Goal: Communication & Community: Participate in discussion

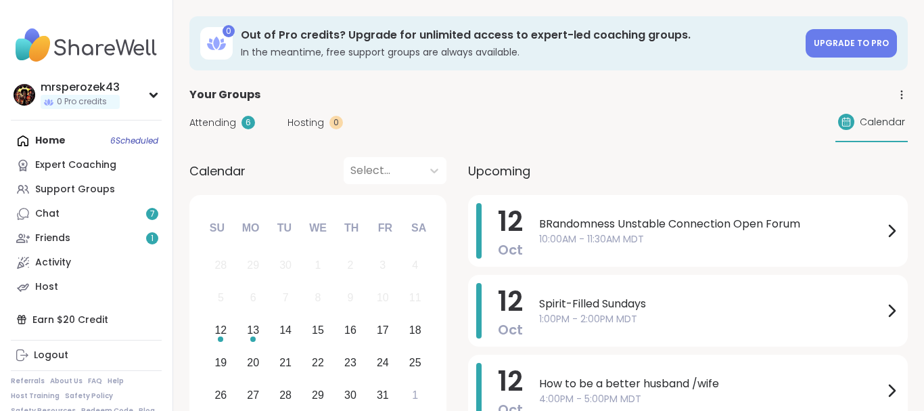
click at [611, 235] on span "10:00AM - 11:30AM MDT" at bounding box center [711, 239] width 344 height 14
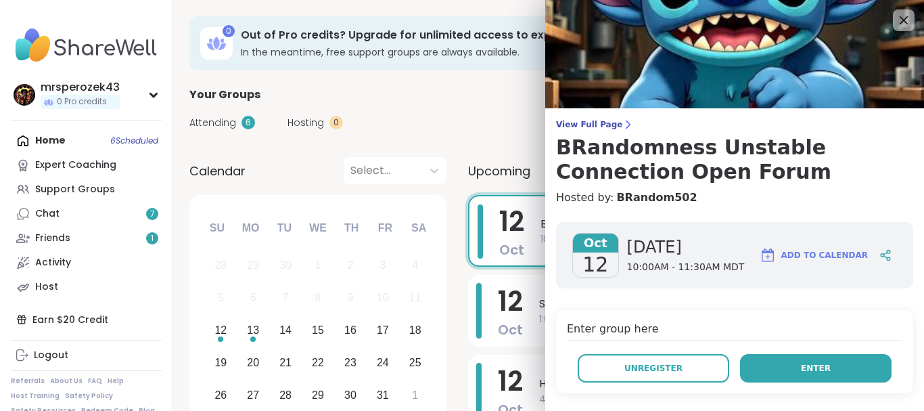
click at [779, 367] on button "Enter" at bounding box center [816, 368] width 152 height 28
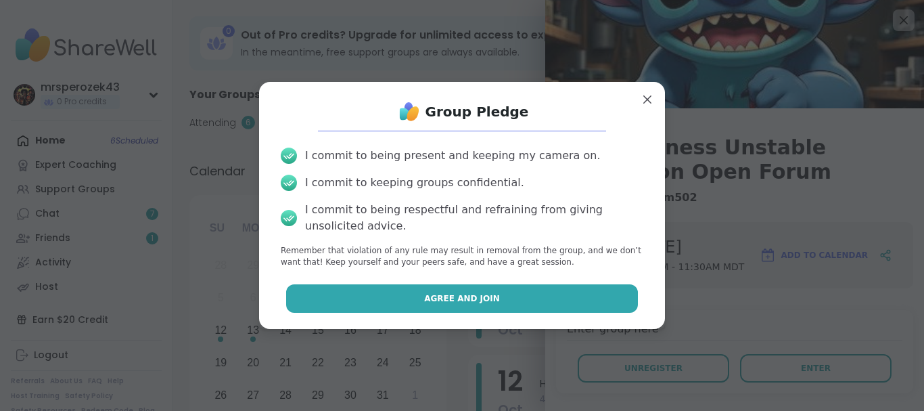
click at [435, 294] on span "Agree and Join" at bounding box center [462, 298] width 76 height 12
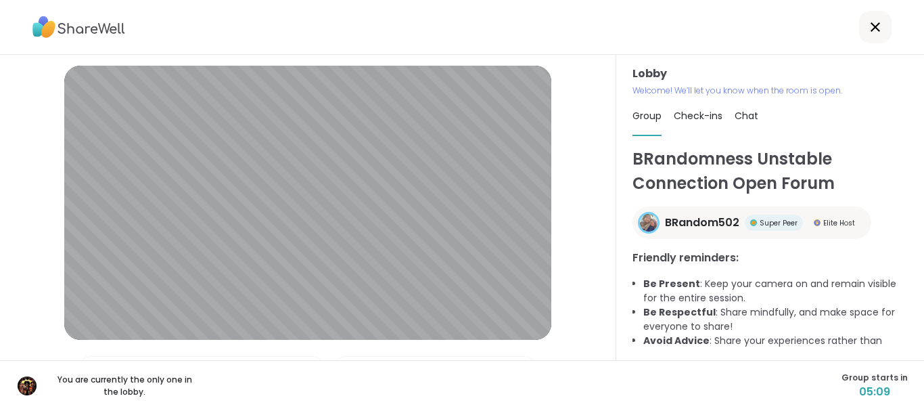
click at [584, 363] on div "You are currently the only one in the lobby. Group starts in 05:09" at bounding box center [462, 385] width 924 height 51
click at [584, 363] on div "You are currently the only one in the lobby. Group starts in 05:07" at bounding box center [462, 385] width 924 height 51
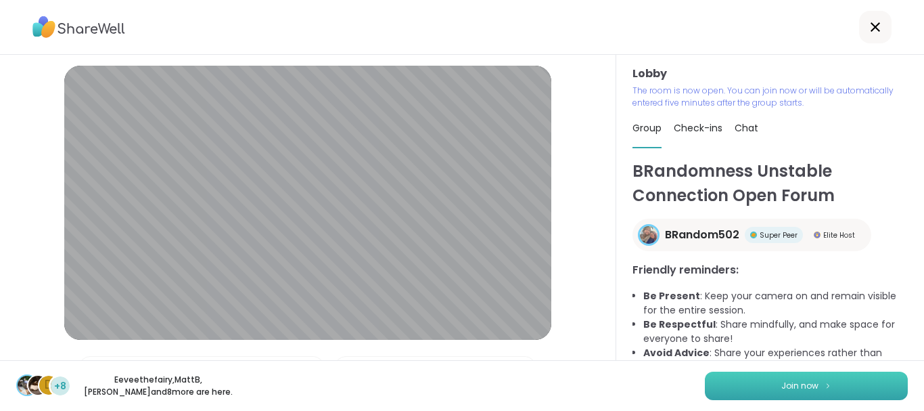
click at [755, 392] on button "Join now" at bounding box center [806, 385] width 203 height 28
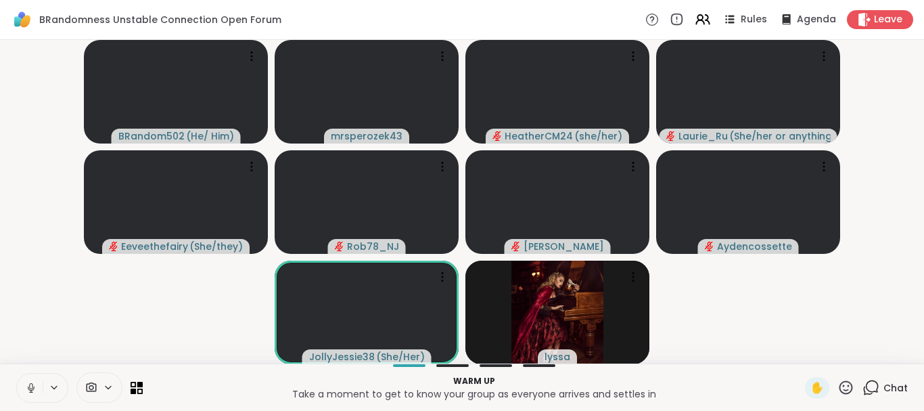
click at [30, 385] on icon at bounding box center [31, 388] width 12 height 12
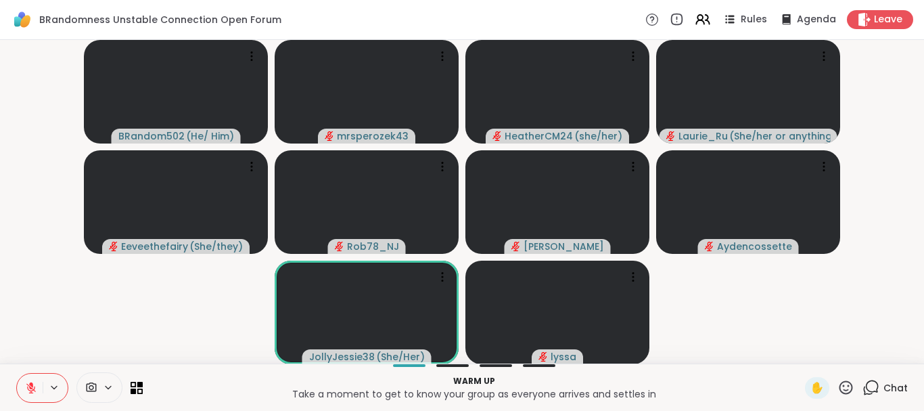
click at [873, 382] on icon at bounding box center [871, 387] width 17 height 17
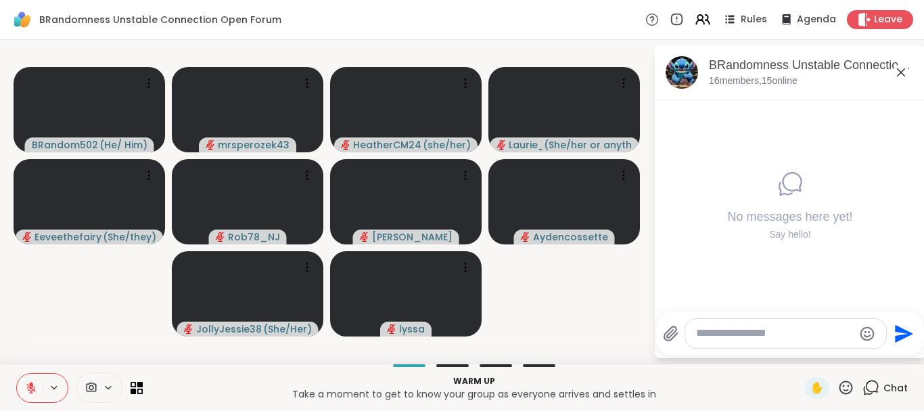
click at [904, 70] on icon at bounding box center [901, 72] width 8 height 8
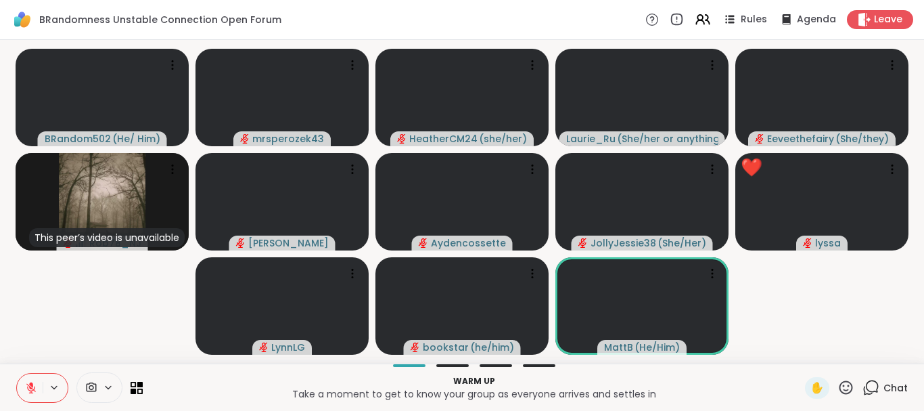
click at [29, 385] on icon at bounding box center [31, 388] width 12 height 12
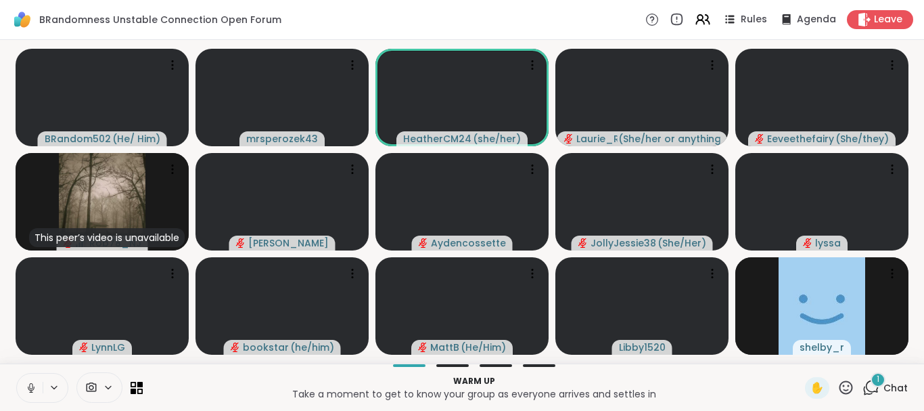
click at [31, 384] on icon at bounding box center [31, 388] width 12 height 12
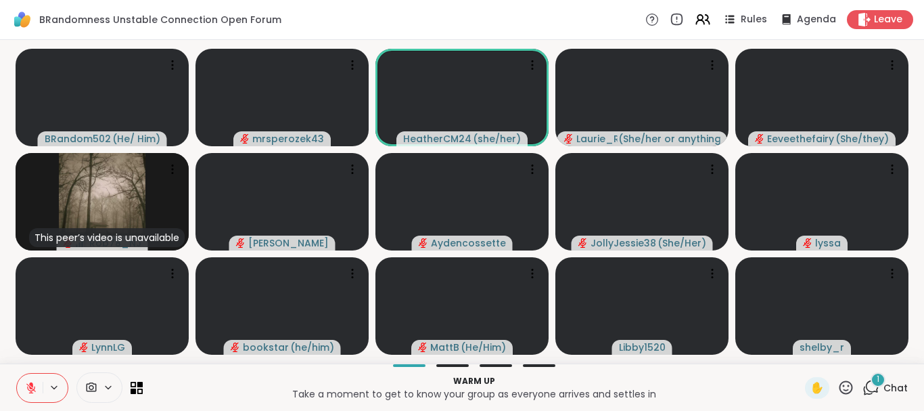
click at [31, 384] on icon at bounding box center [31, 384] width 4 height 5
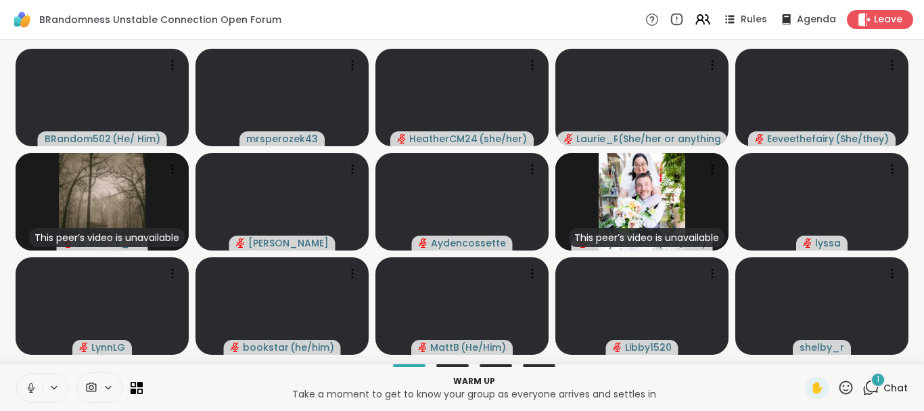
click at [31, 384] on icon at bounding box center [31, 388] width 12 height 12
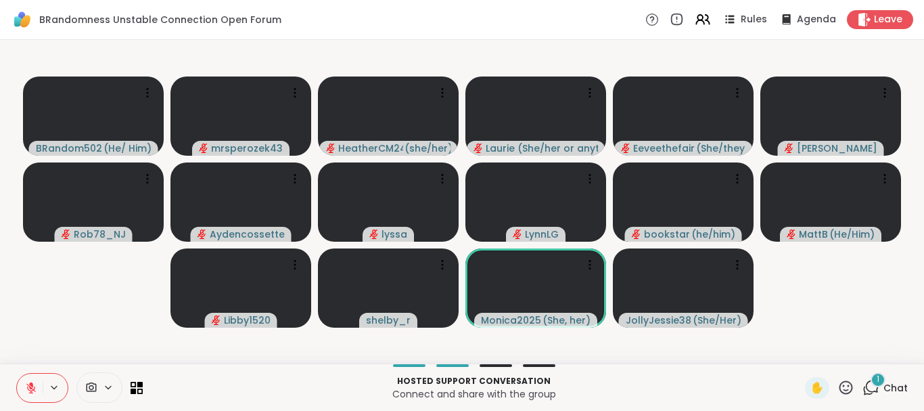
click at [877, 380] on div "1" at bounding box center [878, 379] width 15 height 15
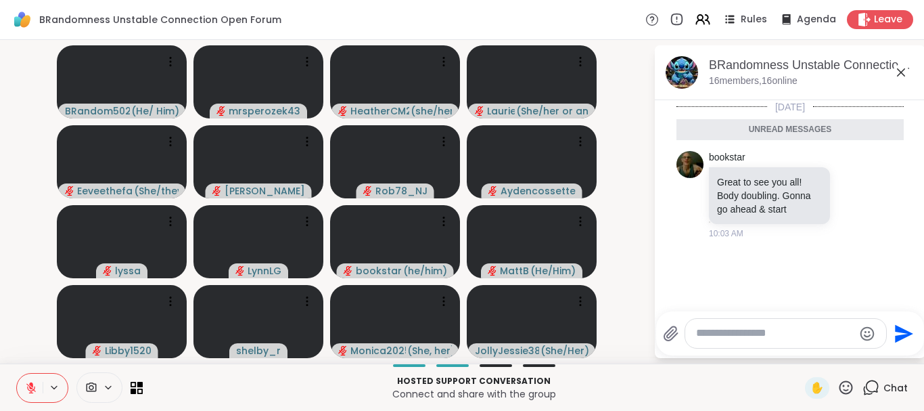
click at [902, 70] on icon at bounding box center [901, 72] width 16 height 16
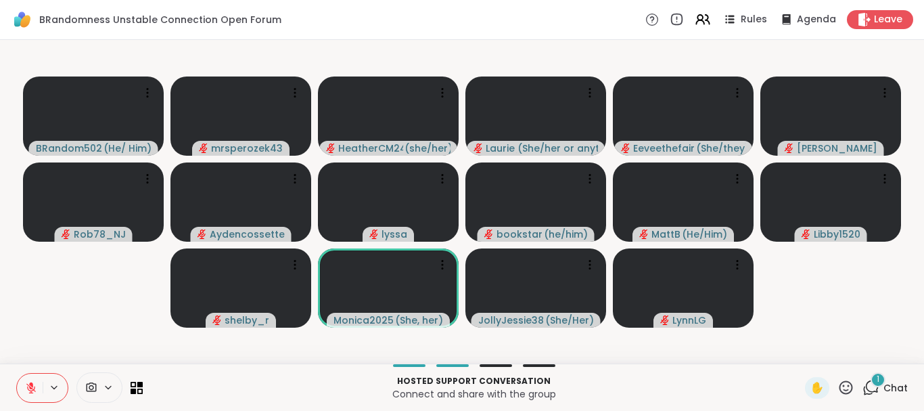
click at [30, 382] on icon at bounding box center [31, 388] width 12 height 12
click at [32, 383] on icon at bounding box center [31, 388] width 12 height 12
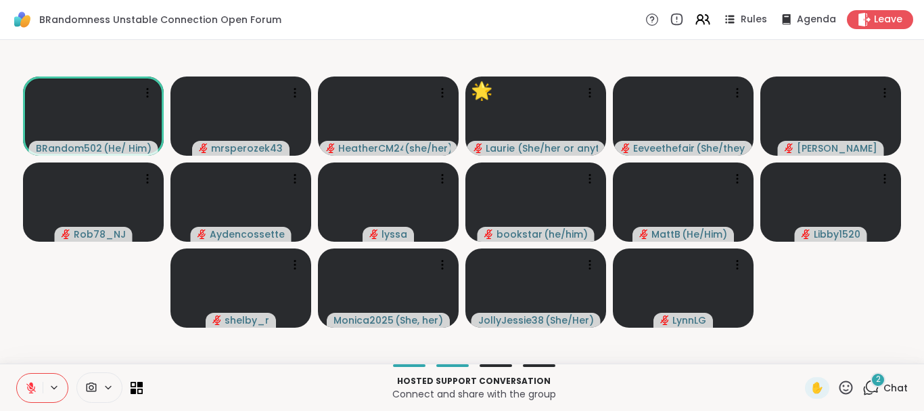
click at [877, 382] on span "2" at bounding box center [878, 379] width 5 height 12
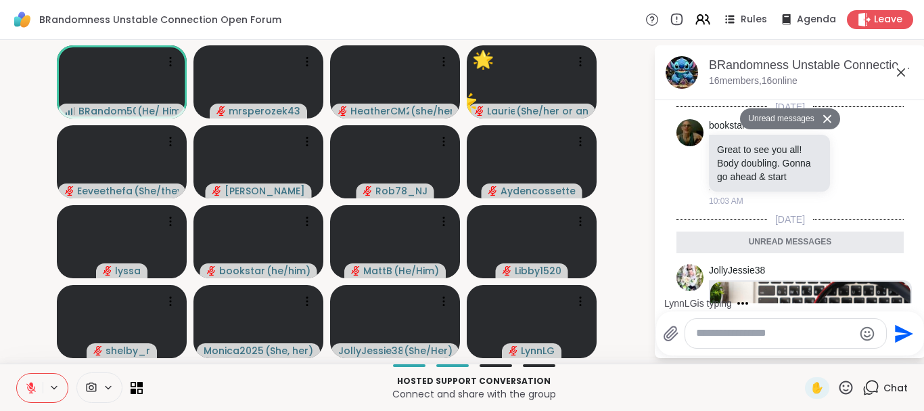
scroll to position [375, 0]
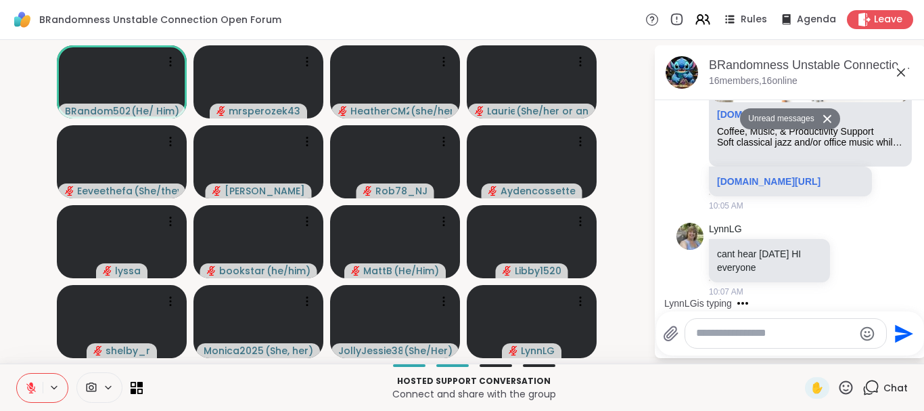
click at [900, 72] on icon at bounding box center [901, 72] width 8 height 8
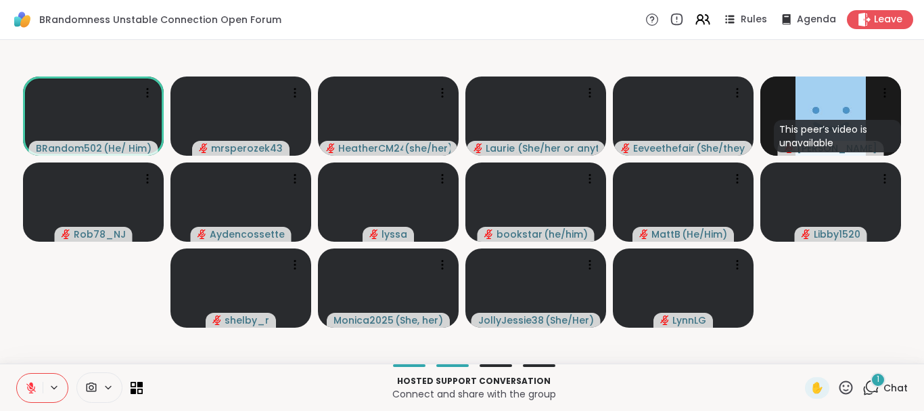
click at [873, 378] on div "1" at bounding box center [878, 379] width 15 height 15
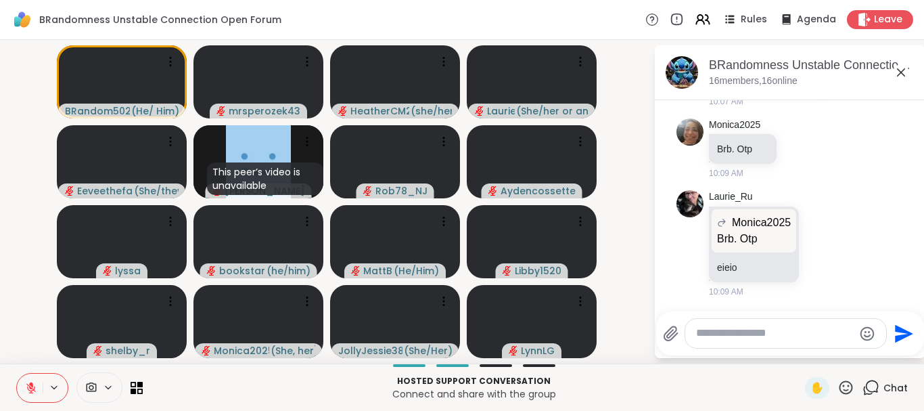
scroll to position [651, 0]
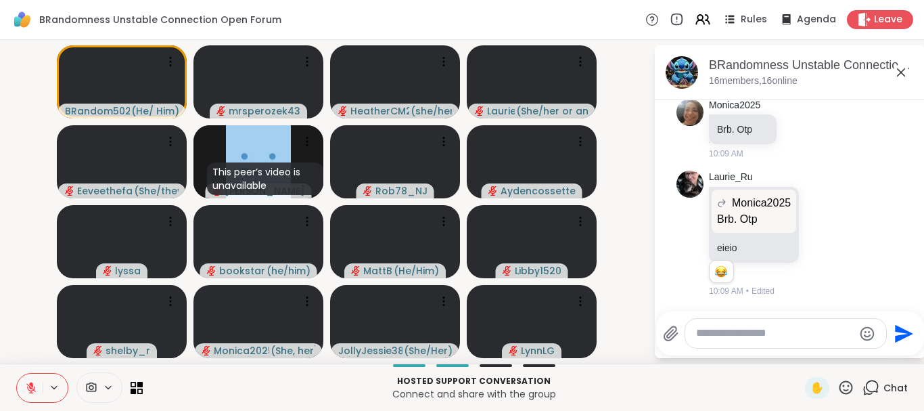
click at [643, 377] on p "Hosted support conversation" at bounding box center [474, 381] width 646 height 12
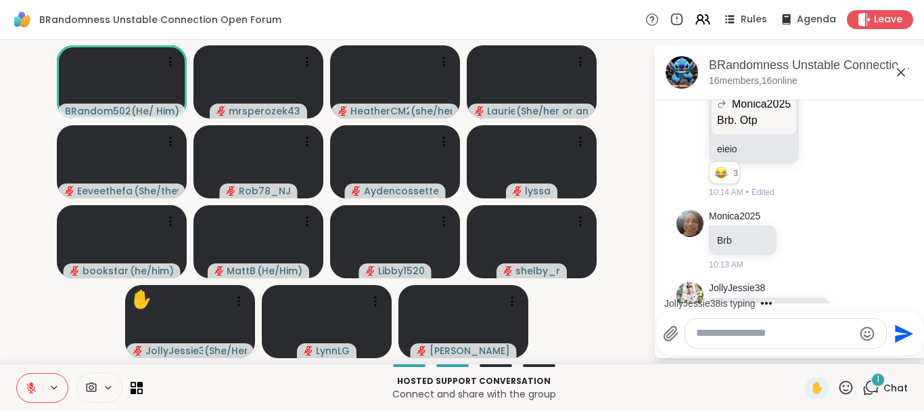
scroll to position [848, 0]
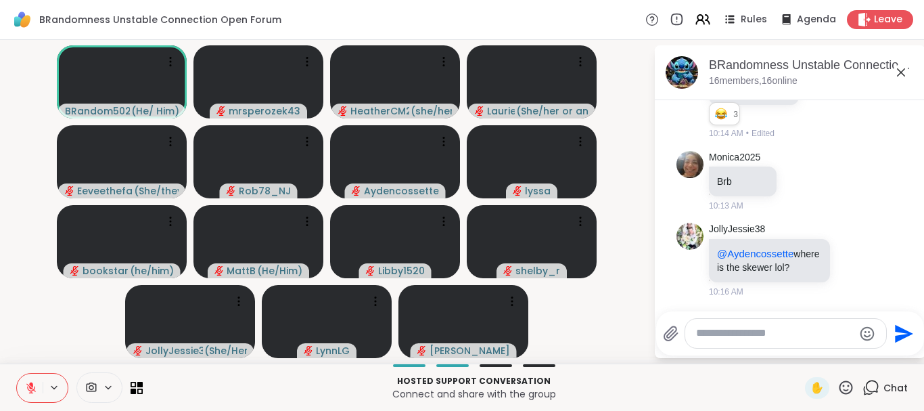
click at [26, 386] on icon at bounding box center [31, 388] width 12 height 12
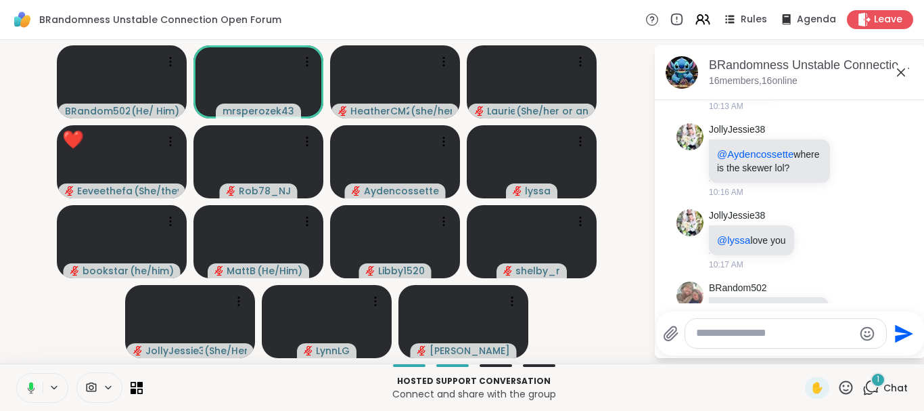
scroll to position [1005, 0]
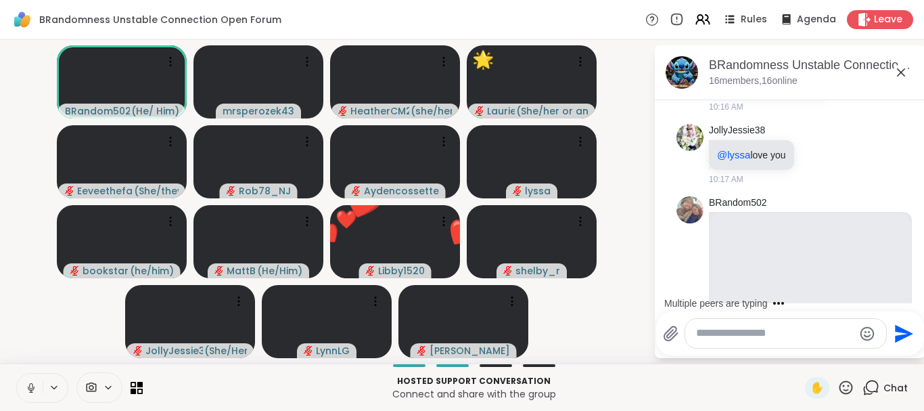
click at [27, 383] on icon at bounding box center [31, 388] width 12 height 12
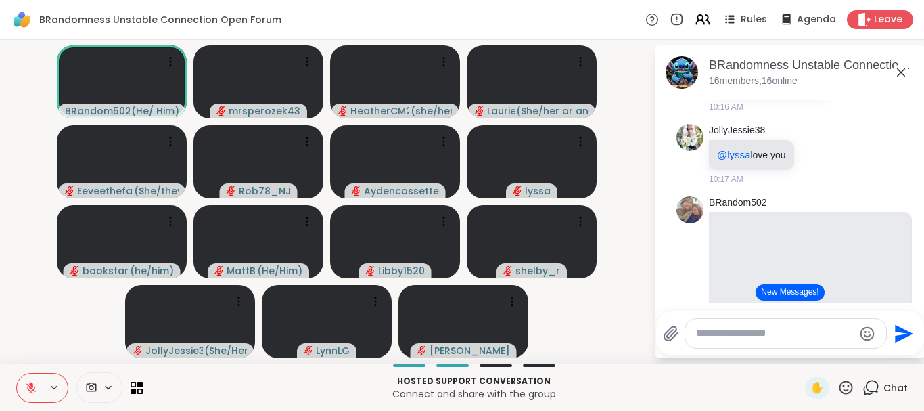
click at [900, 70] on icon at bounding box center [901, 72] width 16 height 16
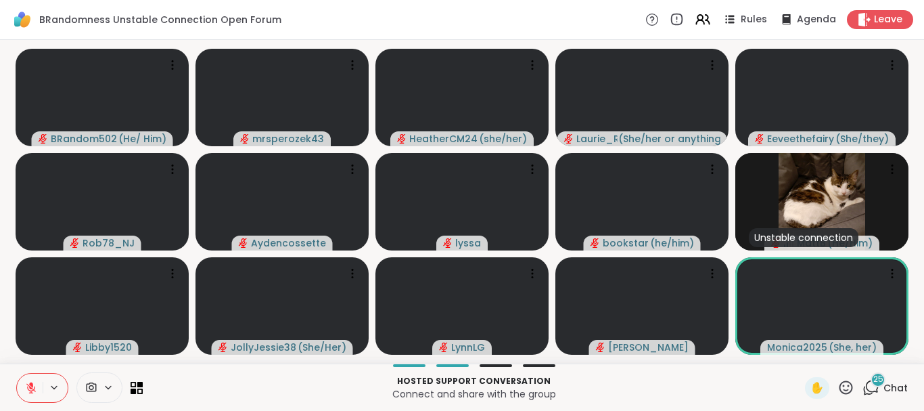
click at [30, 381] on button at bounding box center [30, 387] width 26 height 28
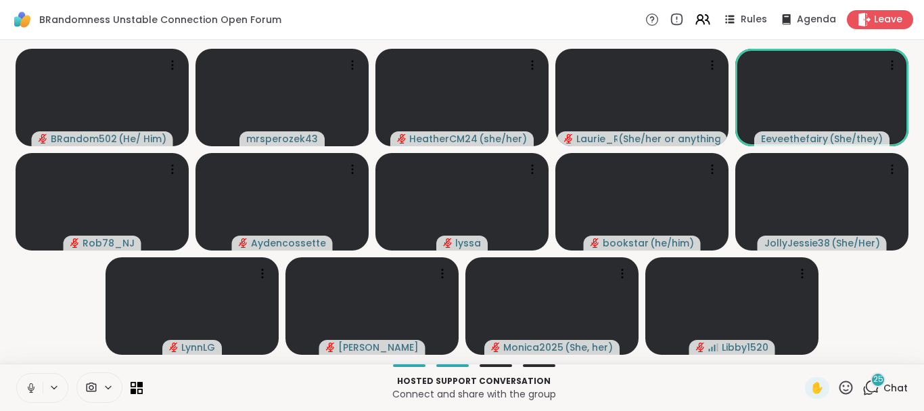
click at [32, 387] on icon at bounding box center [31, 388] width 12 height 12
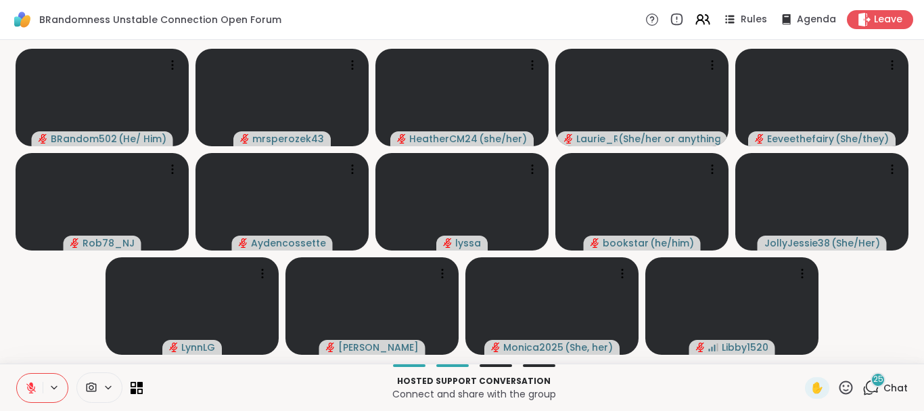
click at [29, 386] on icon at bounding box center [31, 388] width 12 height 12
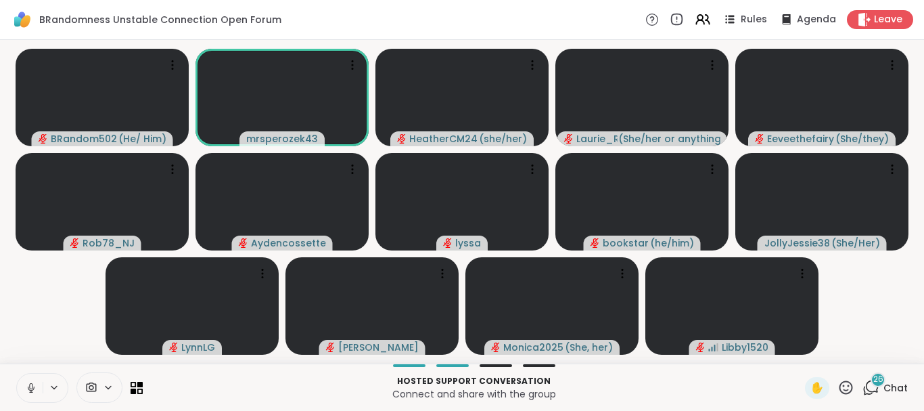
click at [34, 386] on icon at bounding box center [31, 388] width 12 height 12
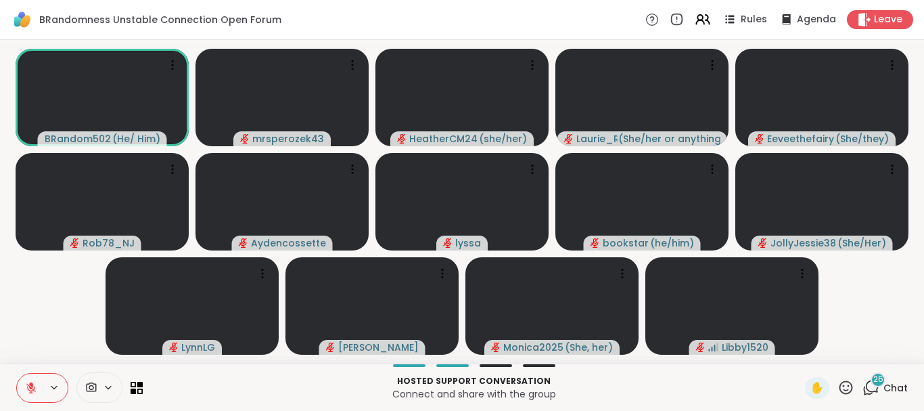
click at [27, 385] on icon at bounding box center [31, 388] width 12 height 12
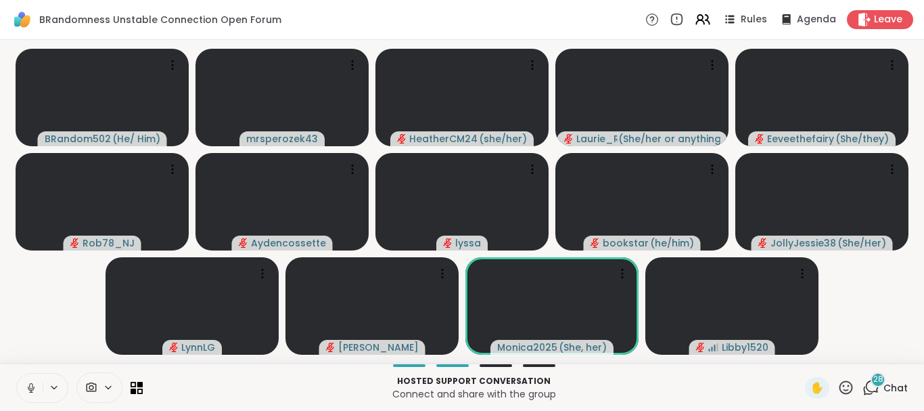
click at [28, 386] on icon at bounding box center [31, 388] width 12 height 12
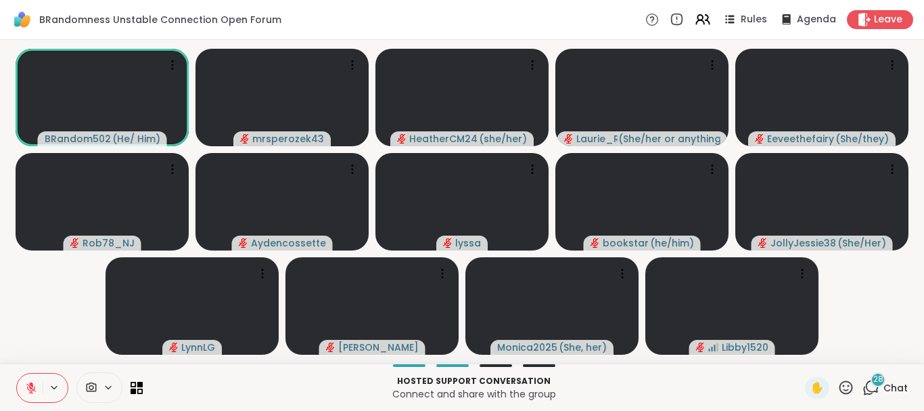
click at [30, 388] on icon at bounding box center [30, 387] width 9 height 9
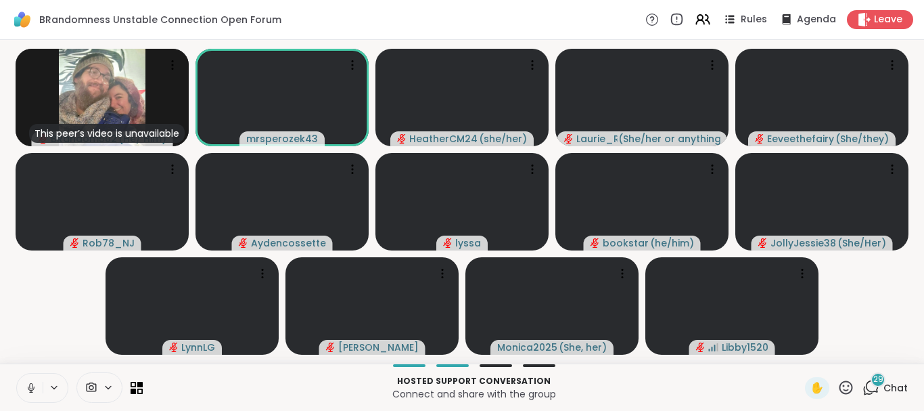
click at [29, 380] on button at bounding box center [30, 387] width 26 height 28
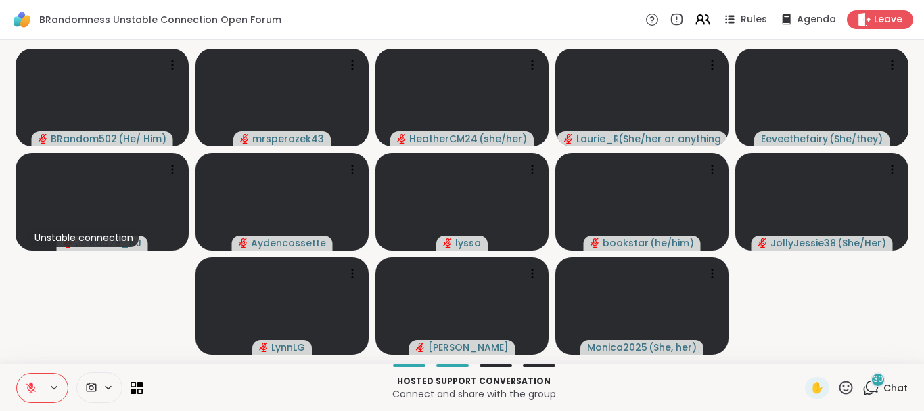
click at [30, 382] on icon at bounding box center [31, 388] width 12 height 12
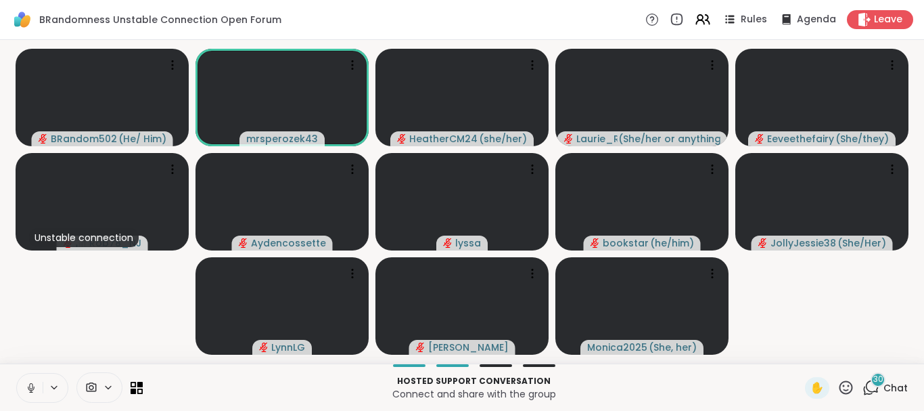
click at [31, 388] on icon at bounding box center [31, 388] width 12 height 12
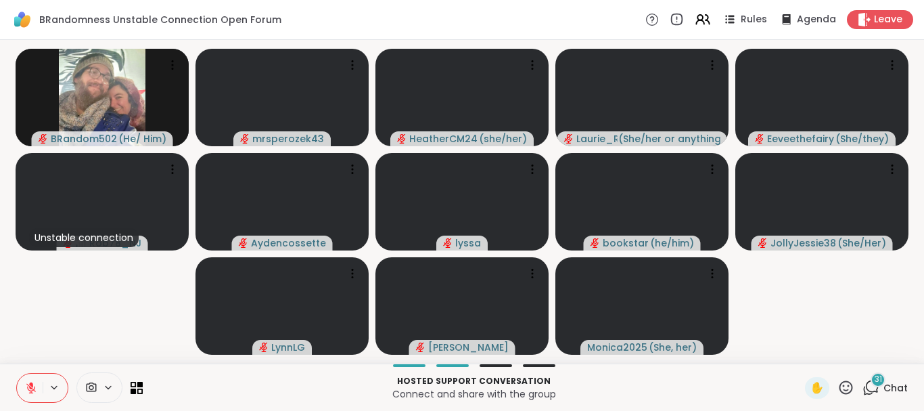
click at [30, 387] on icon at bounding box center [30, 387] width 9 height 9
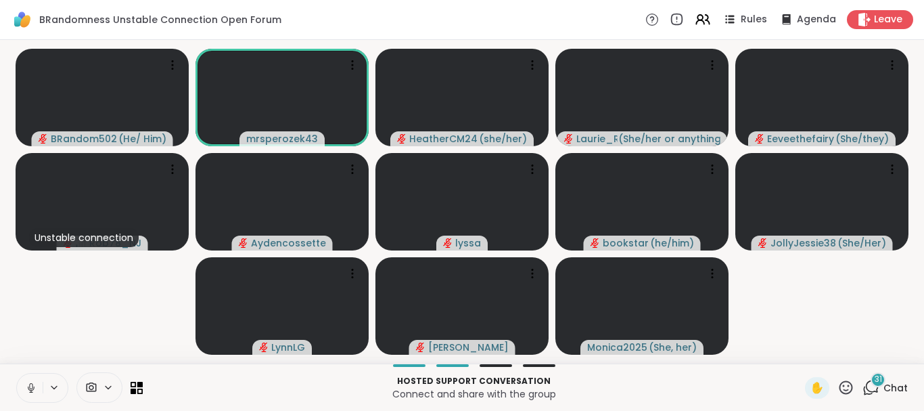
click at [28, 383] on icon at bounding box center [31, 388] width 12 height 12
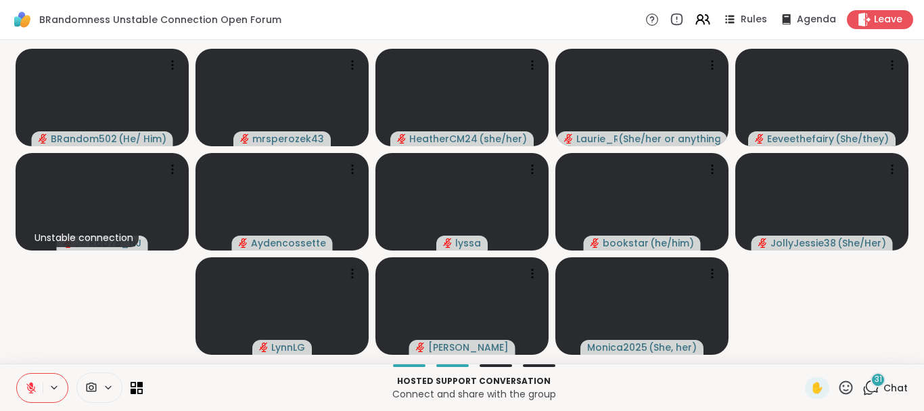
click at [878, 377] on span "31" at bounding box center [878, 379] width 7 height 12
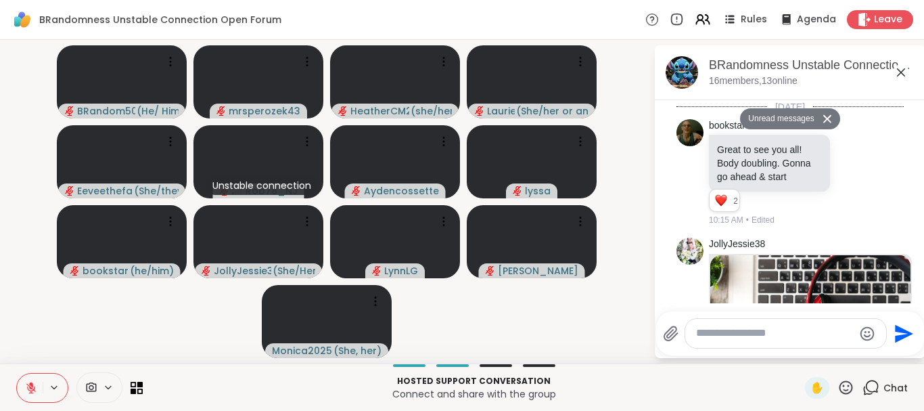
scroll to position [7638, 0]
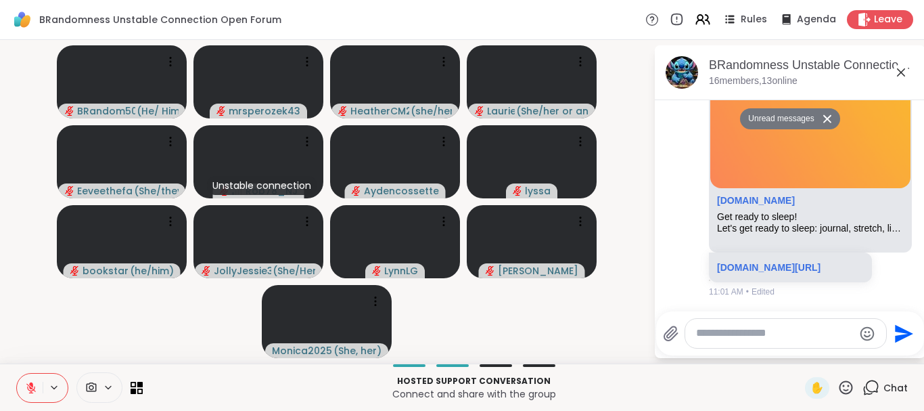
click at [612, 327] on video-player-container "BRandom502 ( He/ Him ) mrsperozek43 HeatherCM24 ( she/her ) [PERSON_NAME] ( She…" at bounding box center [326, 201] width 637 height 313
click at [899, 72] on icon at bounding box center [901, 72] width 16 height 16
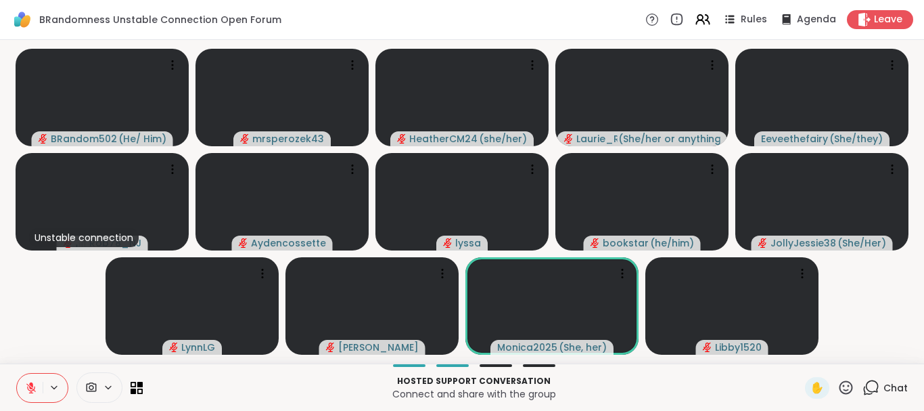
click at [26, 383] on icon at bounding box center [31, 388] width 12 height 12
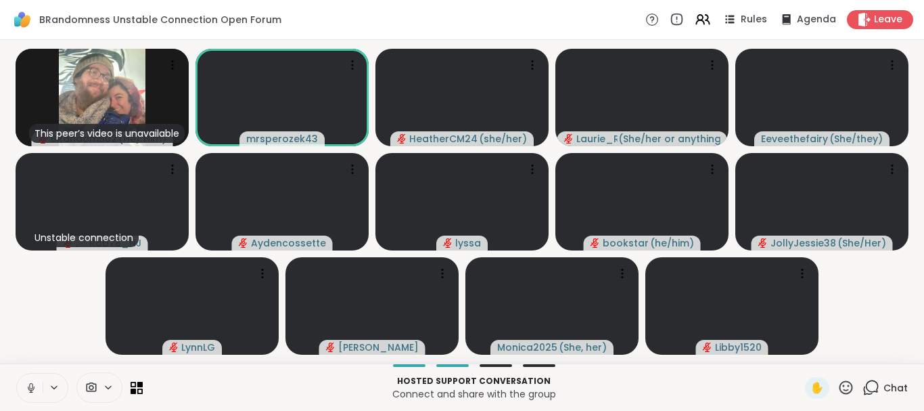
click at [27, 392] on icon at bounding box center [31, 388] width 12 height 12
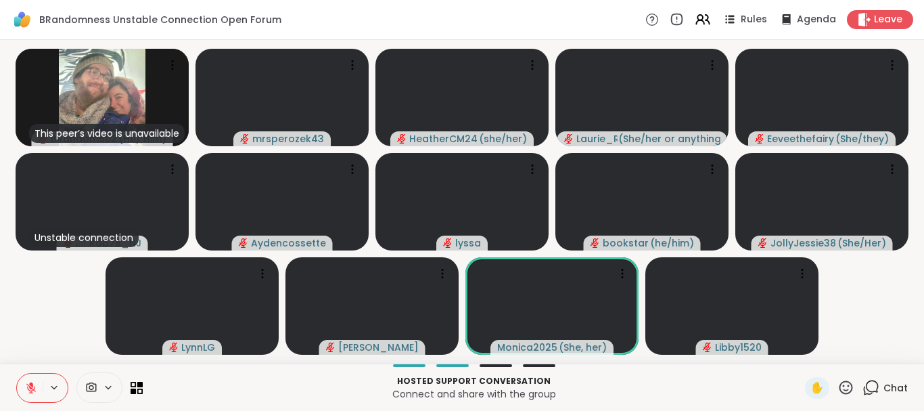
click at [24, 381] on button at bounding box center [30, 387] width 26 height 28
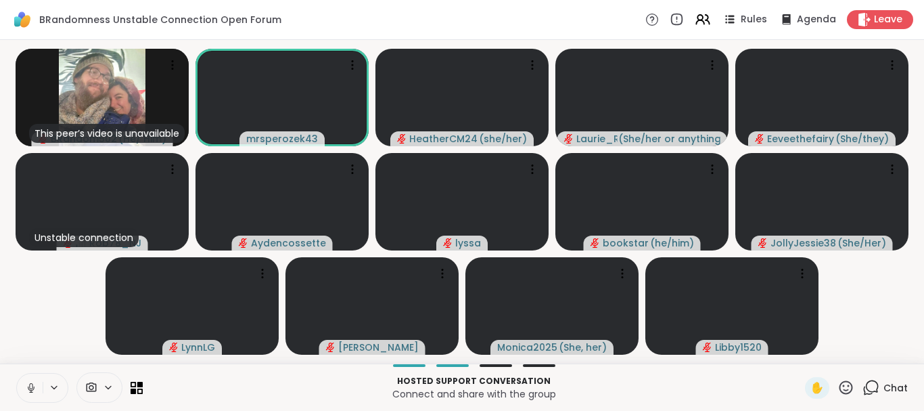
click at [32, 386] on icon at bounding box center [31, 388] width 12 height 12
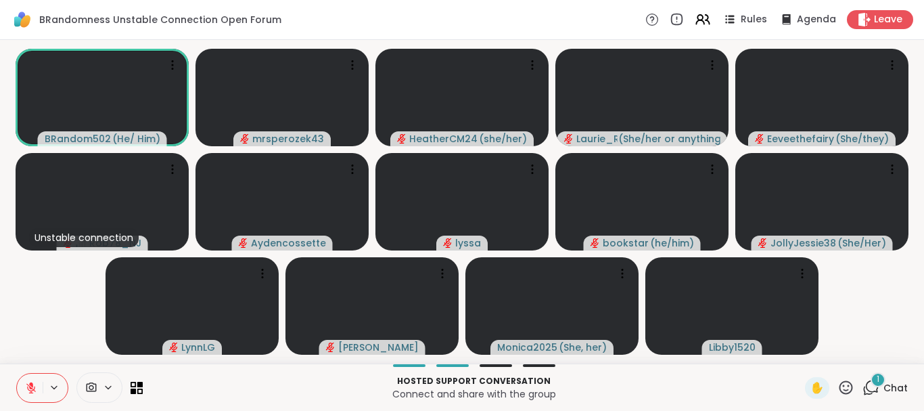
click at [30, 384] on icon at bounding box center [31, 384] width 4 height 5
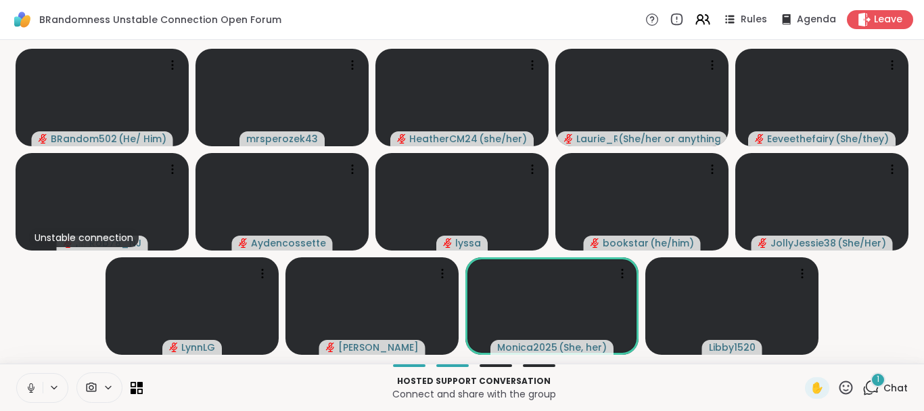
click at [32, 387] on icon at bounding box center [31, 388] width 12 height 12
click at [875, 377] on div "2" at bounding box center [878, 379] width 15 height 15
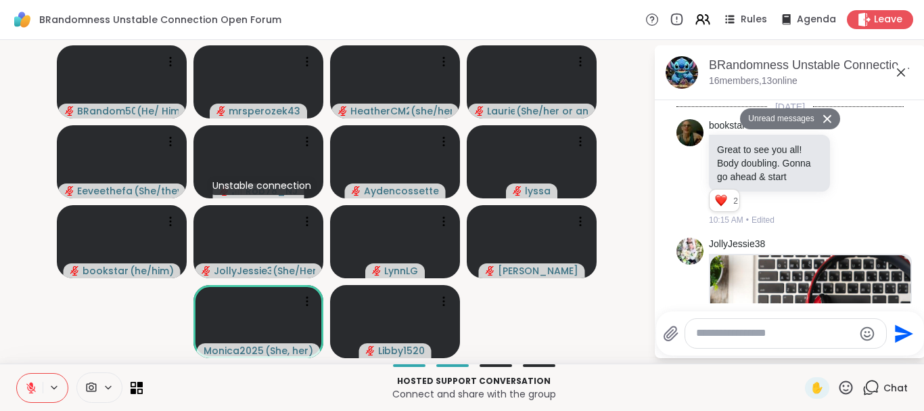
scroll to position [8151, 0]
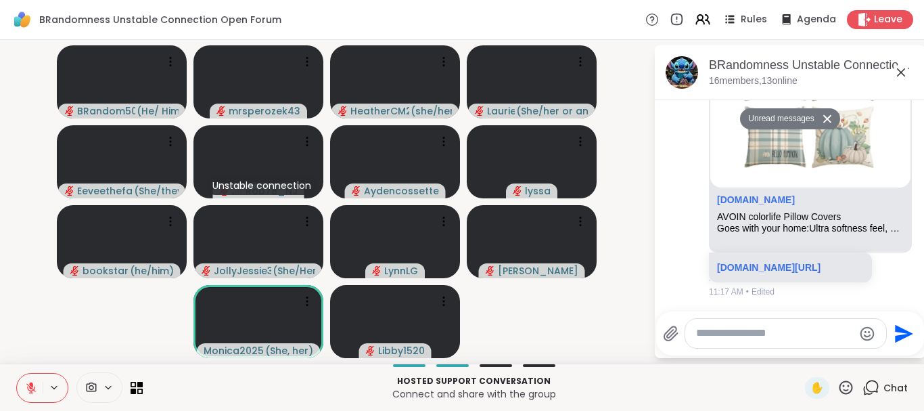
click at [900, 73] on icon at bounding box center [901, 72] width 8 height 8
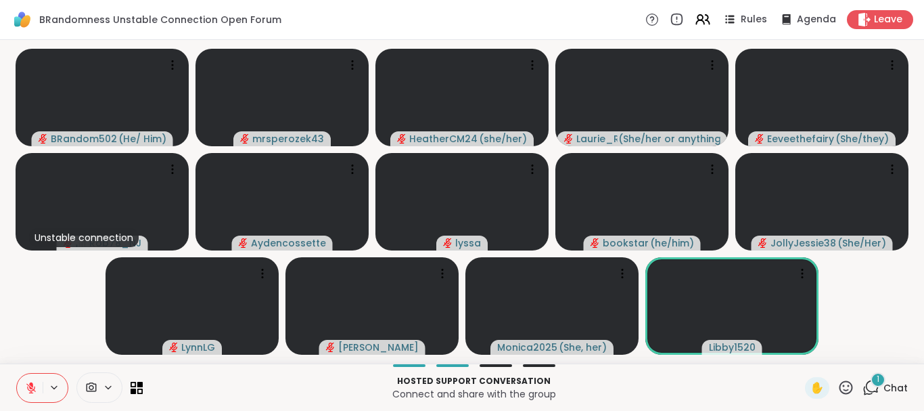
click at [877, 373] on div "1" at bounding box center [878, 379] width 15 height 15
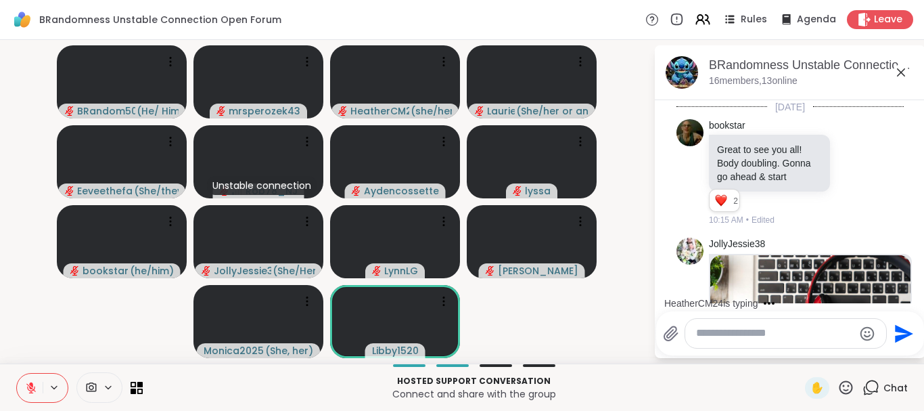
scroll to position [8212, 0]
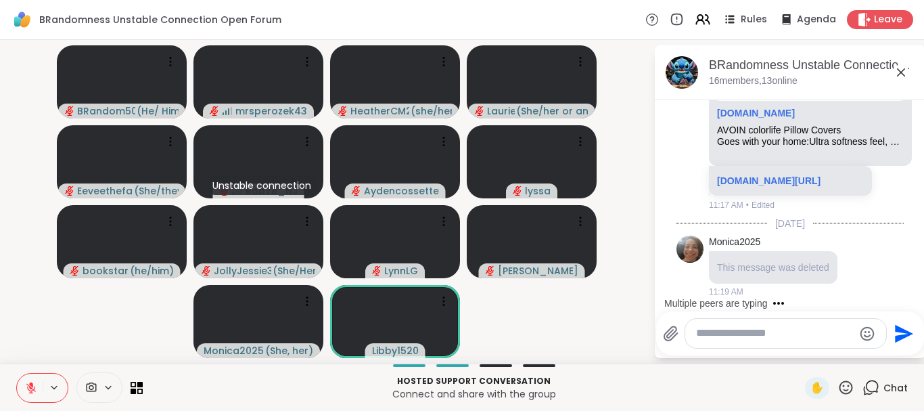
click at [901, 69] on icon at bounding box center [901, 72] width 16 height 16
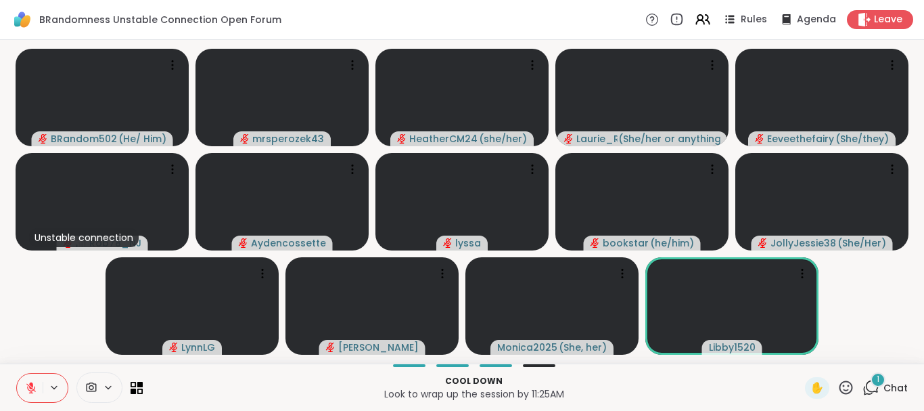
click at [872, 376] on div "Cool down Look to wrap up the session by 11:25AM ✋ 1 Chat" at bounding box center [462, 386] width 924 height 47
click at [877, 378] on span "2" at bounding box center [878, 379] width 5 height 12
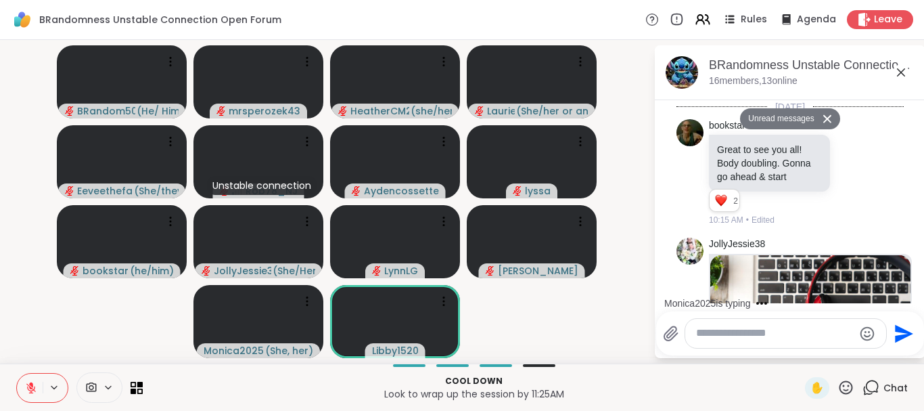
scroll to position [8446, 0]
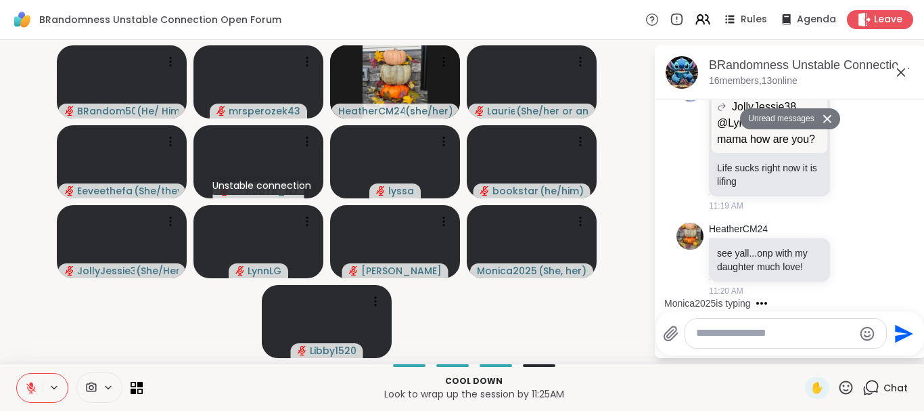
click at [900, 73] on icon at bounding box center [901, 72] width 8 height 8
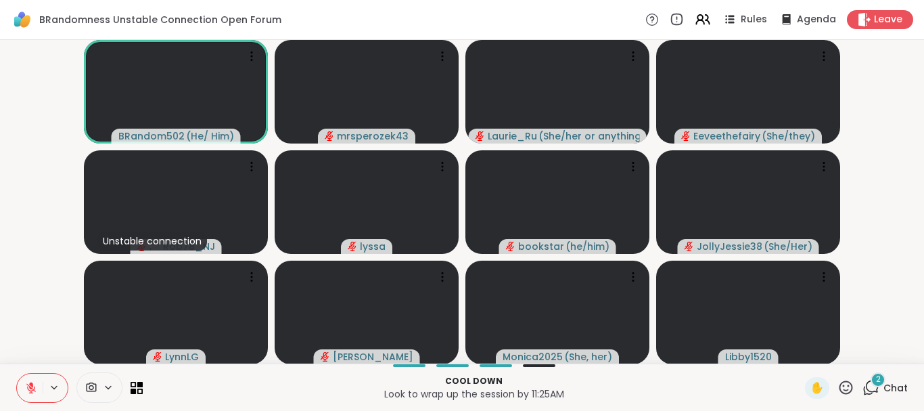
click at [32, 383] on icon at bounding box center [31, 384] width 4 height 5
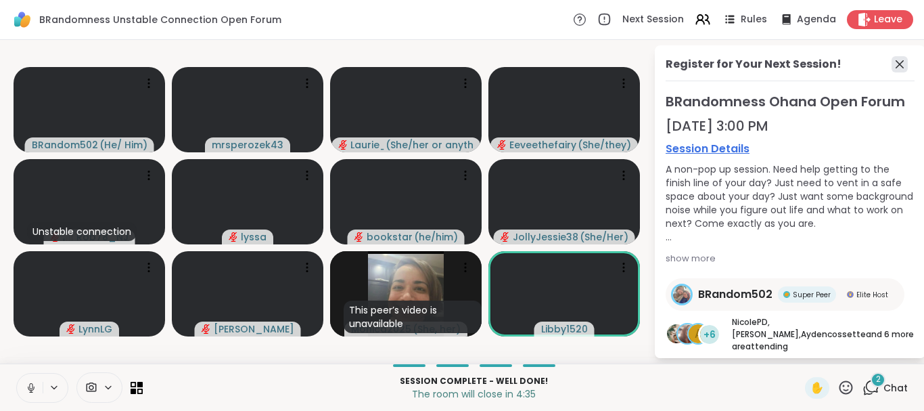
click at [896, 63] on icon at bounding box center [900, 64] width 16 height 16
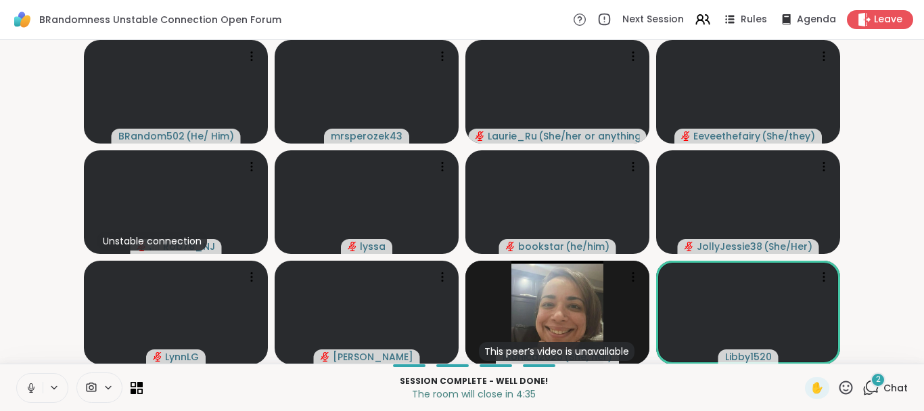
click at [896, 63] on video-player-container "BRandom502 ( He/ Him ) mrsperozek43 [PERSON_NAME] ( She/her or anything else ) …" at bounding box center [462, 201] width 908 height 313
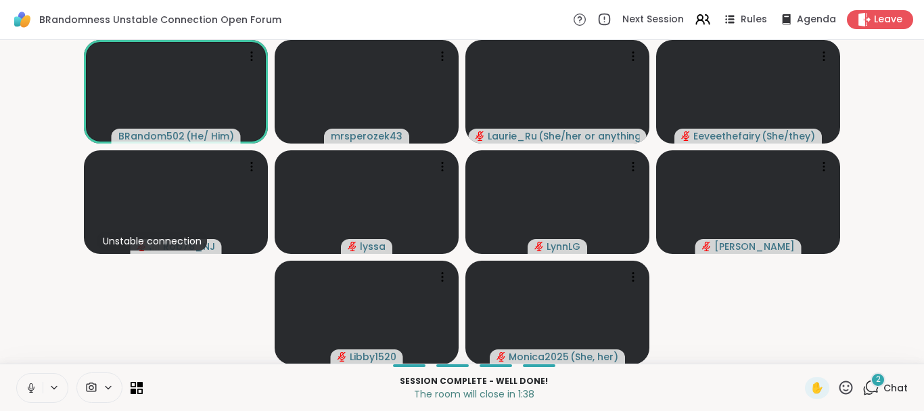
click at [32, 383] on icon at bounding box center [31, 388] width 12 height 12
click at [873, 15] on div "Leave" at bounding box center [881, 19] width 70 height 20
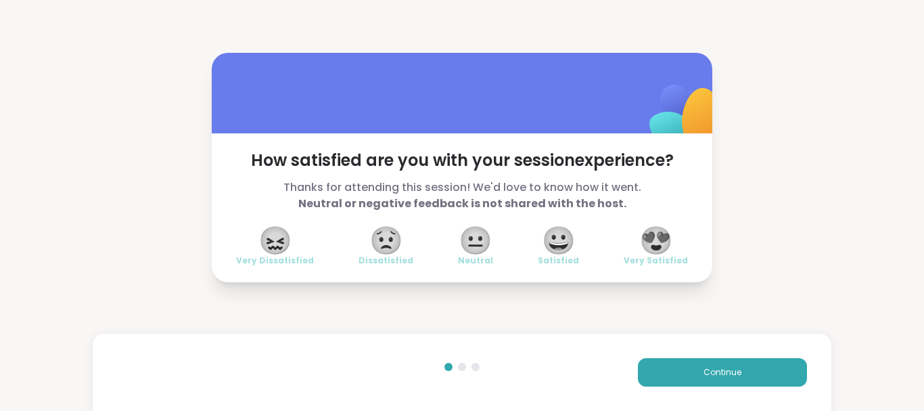
click at [867, 118] on div "How satisfied are you with your session experience? Thanks for attending this s…" at bounding box center [462, 167] width 924 height 335
